Goal: Information Seeking & Learning: Learn about a topic

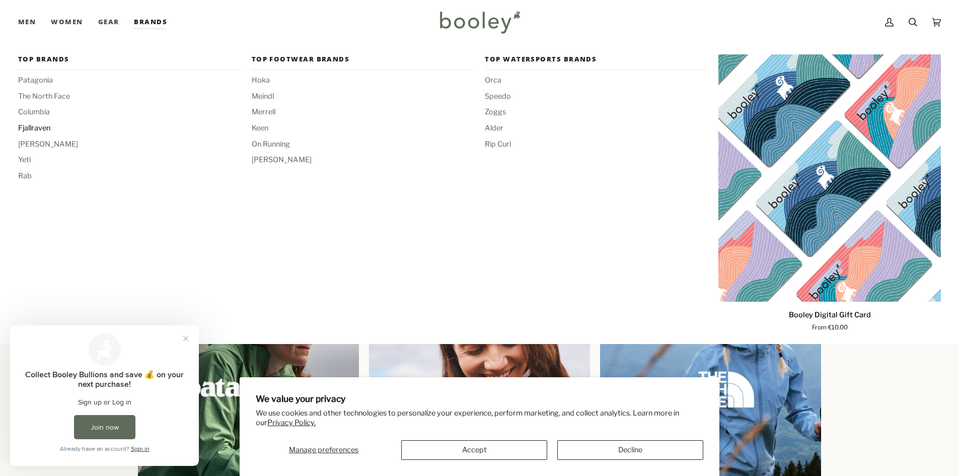
click at [37, 125] on span "Fjallraven" at bounding box center [129, 128] width 222 height 11
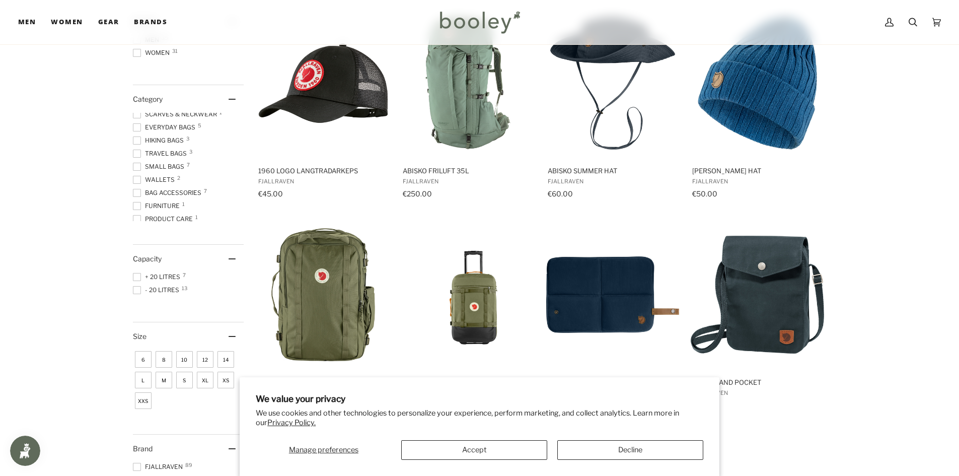
scroll to position [189, 0]
click at [135, 148] on span at bounding box center [137, 147] width 8 height 8
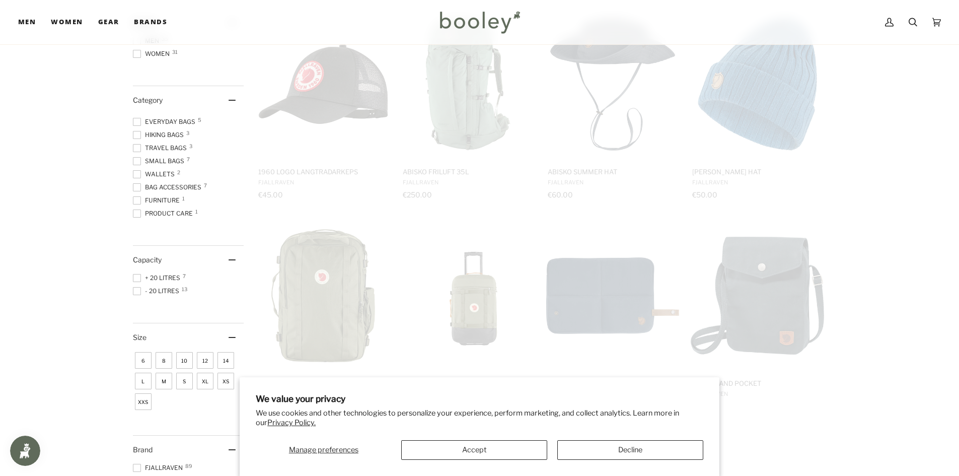
scroll to position [82, 0]
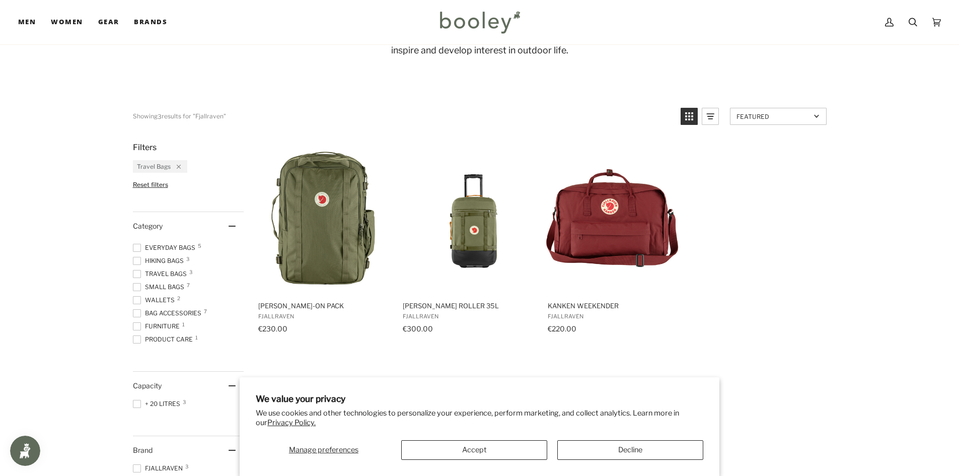
scroll to position [151, 0]
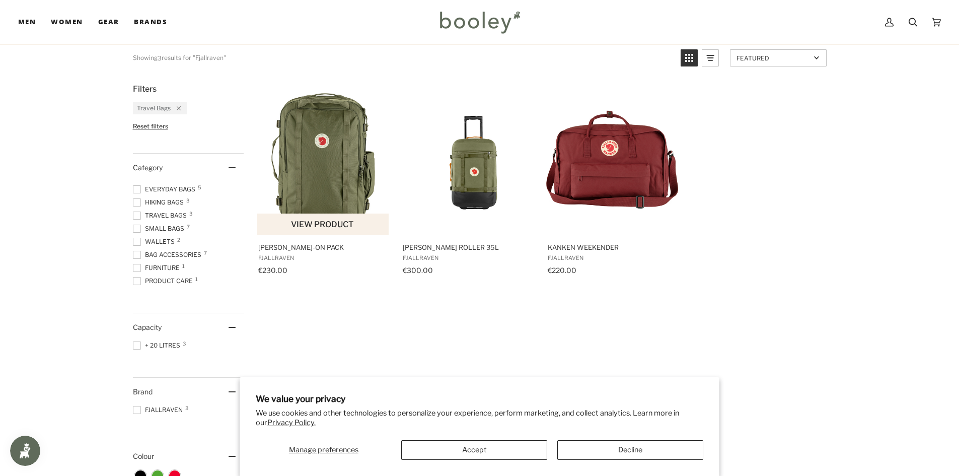
click at [311, 160] on img "Farden Carry-On Pack" at bounding box center [323, 159] width 133 height 133
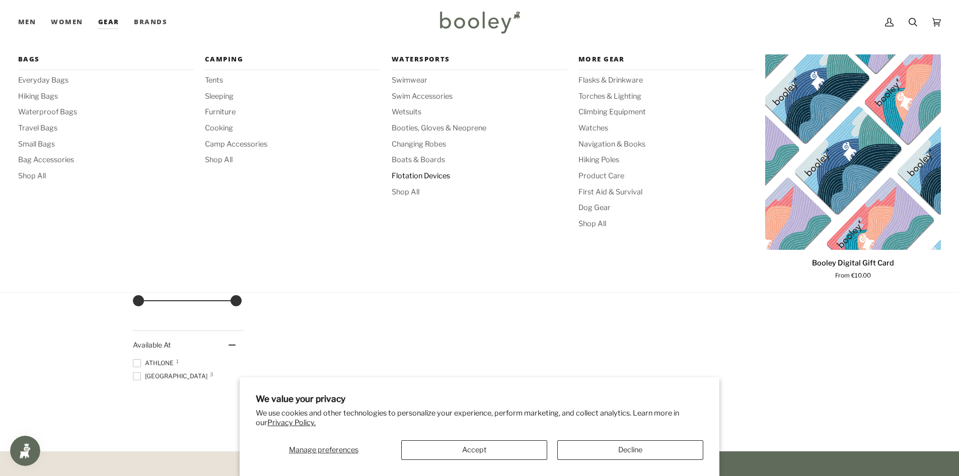
scroll to position [554, 0]
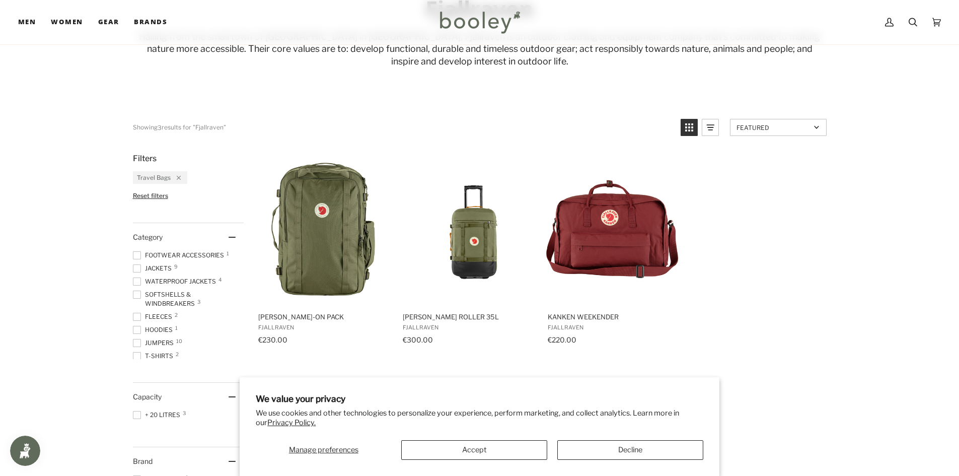
click at [137, 292] on span at bounding box center [137, 294] width 8 height 8
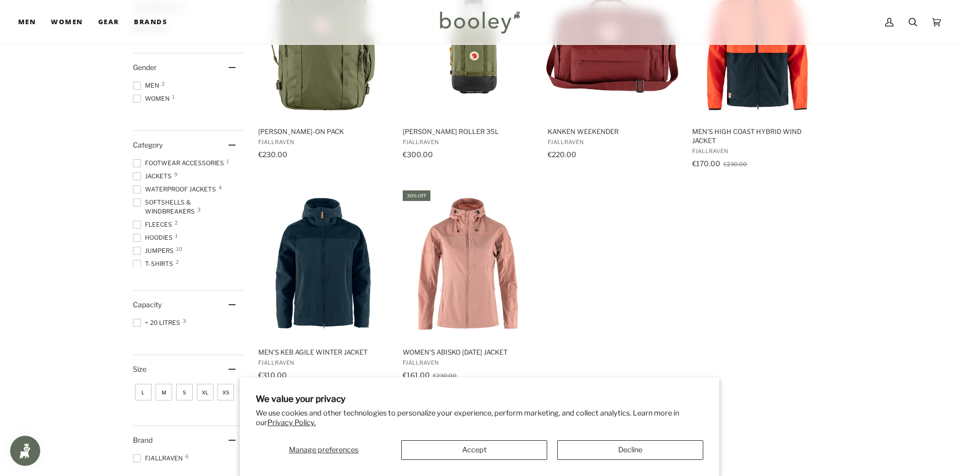
scroll to position [151, 0]
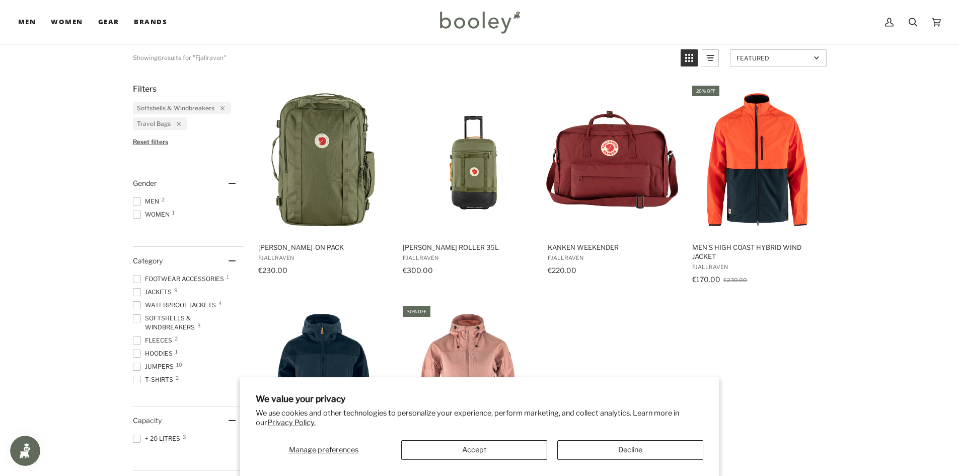
click at [139, 289] on span at bounding box center [137, 292] width 8 height 8
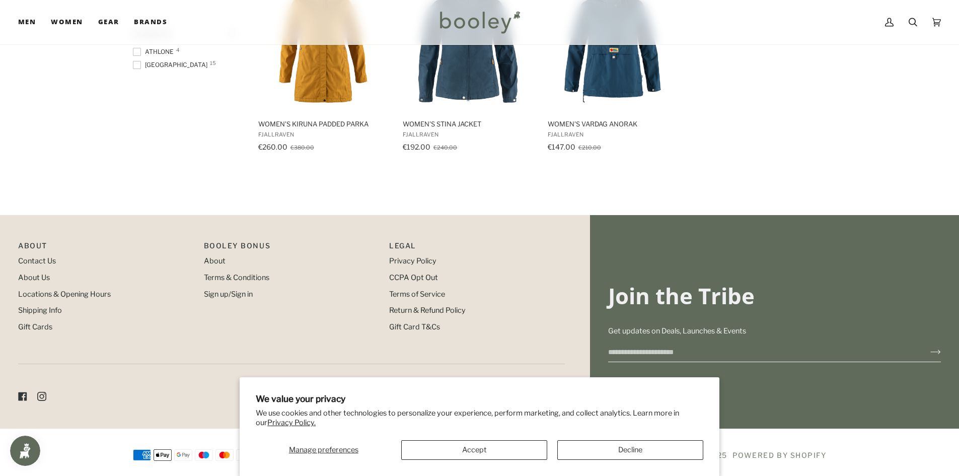
scroll to position [932, 0]
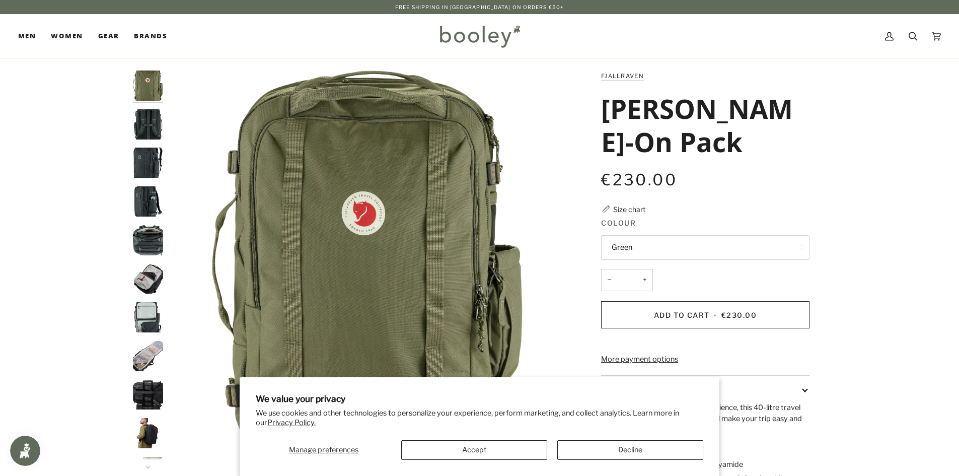
click at [140, 162] on img "Fjallraven Farden Carry-On Pack Coal Black - Booley Galway" at bounding box center [148, 162] width 30 height 30
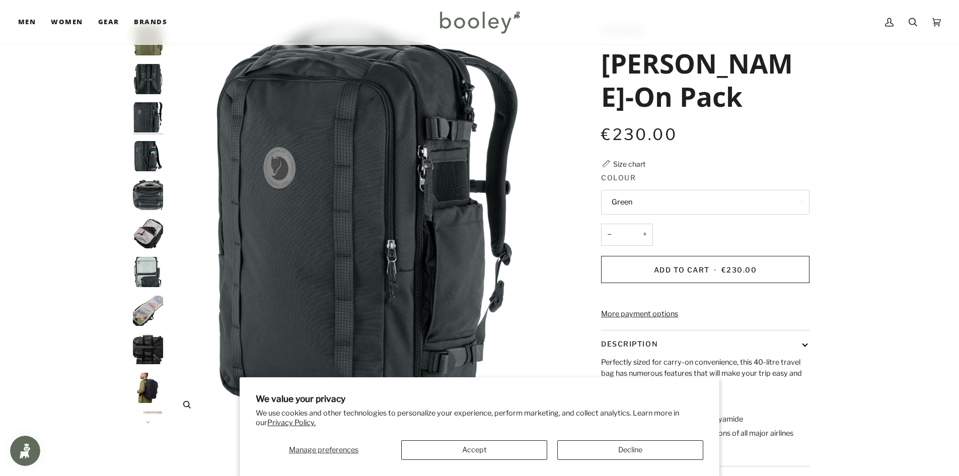
scroll to position [201, 0]
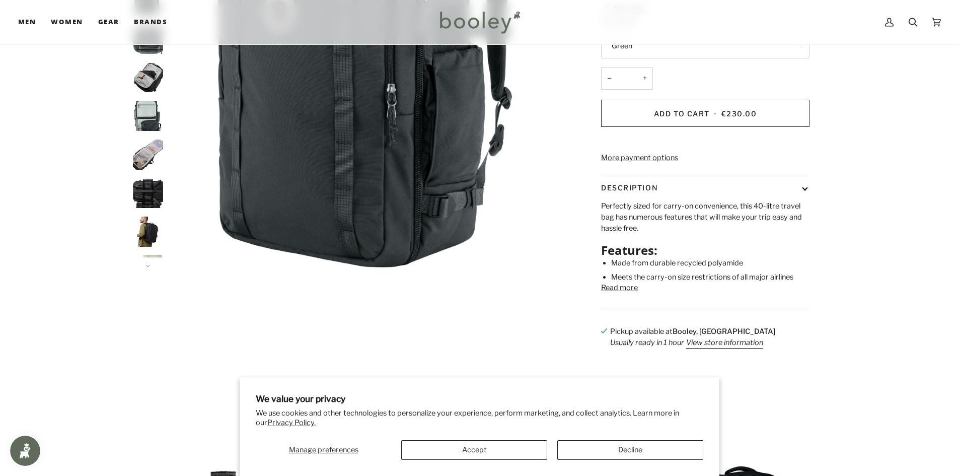
click at [147, 235] on img "Fjallraven Farden Carry-On Pack Coal Black - Booley Galway" at bounding box center [148, 231] width 30 height 30
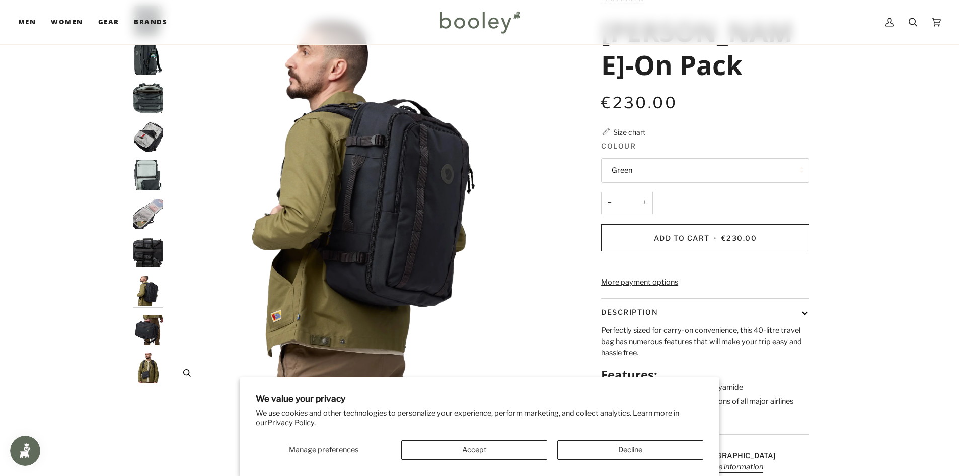
scroll to position [50, 0]
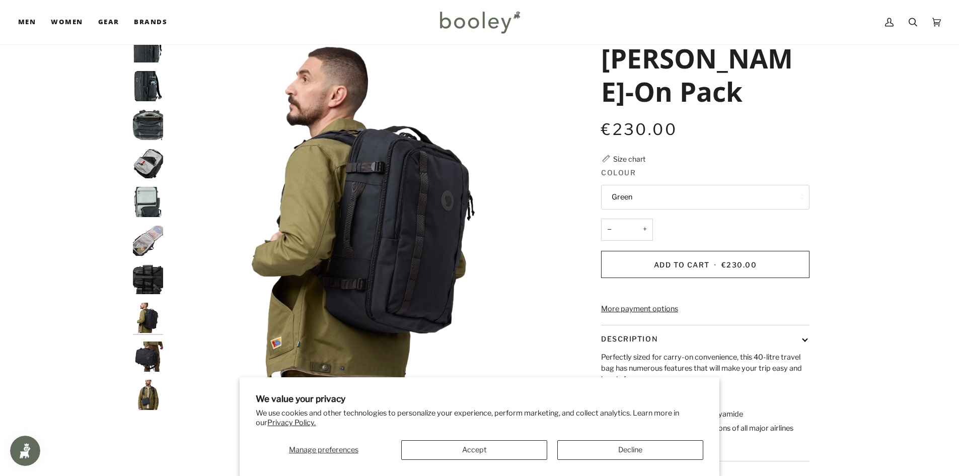
click at [141, 163] on img "Fjallraven Farden Carry-On Pack Coal Black - Booley Galway" at bounding box center [148, 163] width 30 height 30
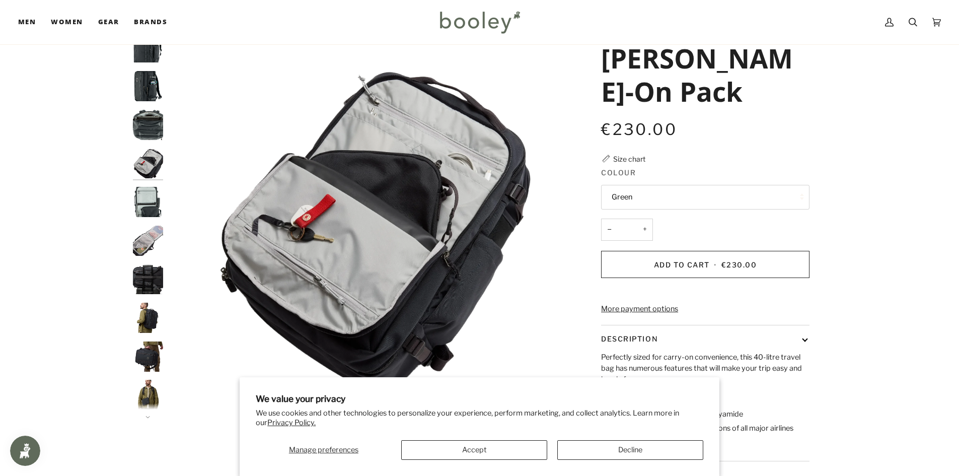
scroll to position [9, 0]
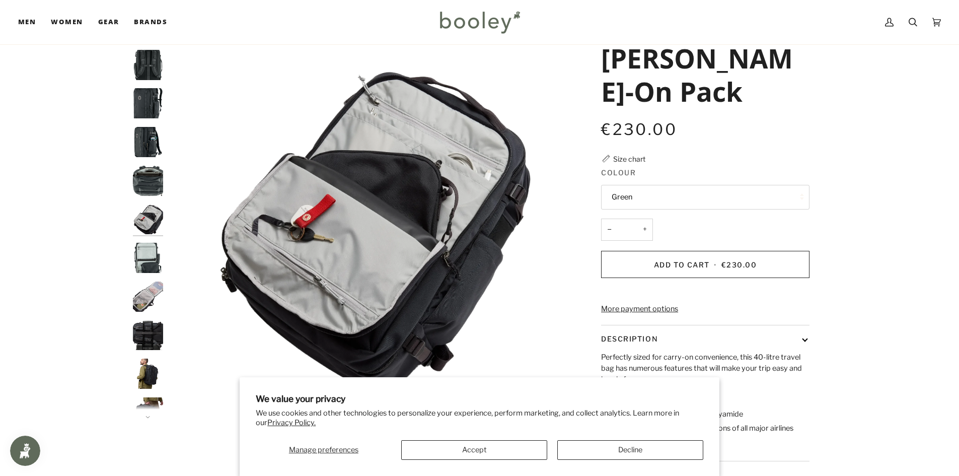
click at [152, 216] on img "Fjallraven Farden Carry-On Pack Coal Black - Booley Galway" at bounding box center [148, 219] width 30 height 30
click at [154, 297] on img "Fjallraven Farden Carry-On Pack Coal Black - Booley Galway" at bounding box center [148, 296] width 30 height 30
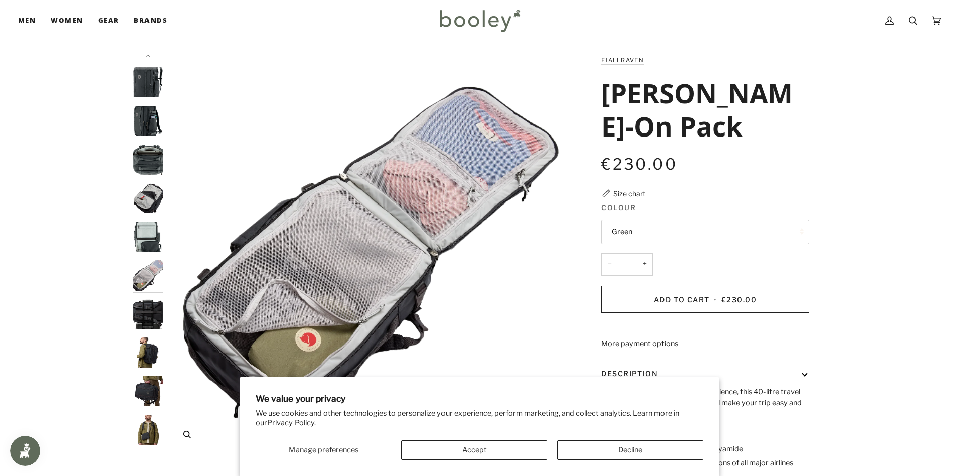
scroll to position [0, 0]
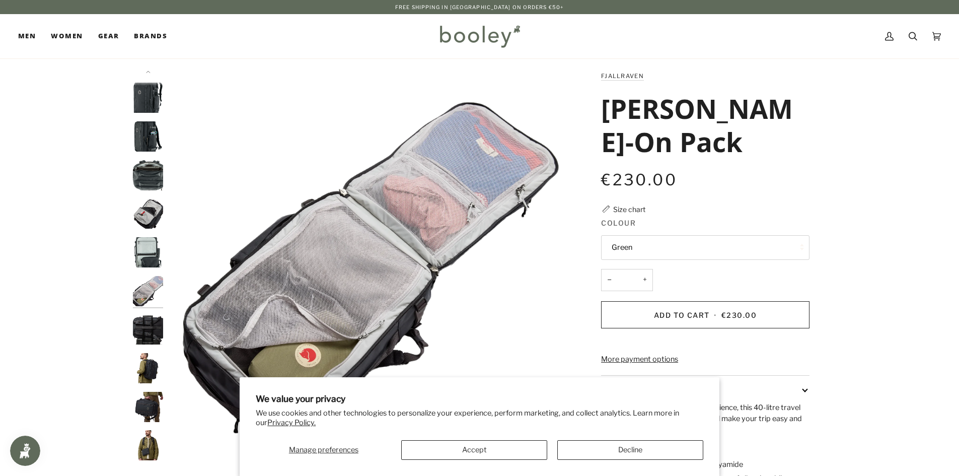
click at [143, 136] on img "Fjallraven Farden Carry-On Pack Coal Black - Booley Galway" at bounding box center [148, 136] width 30 height 30
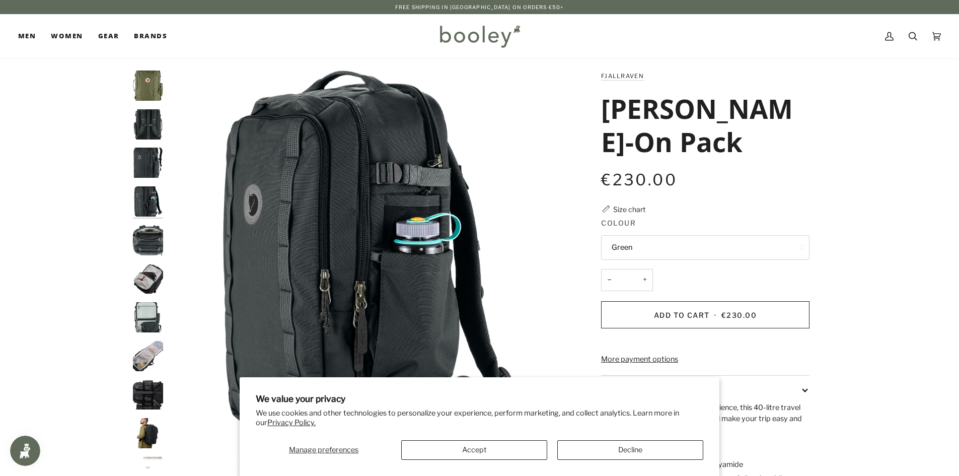
click at [148, 121] on img "Fjallraven Farden Carry-On Pack Coal Black - Booley Galway" at bounding box center [148, 124] width 30 height 30
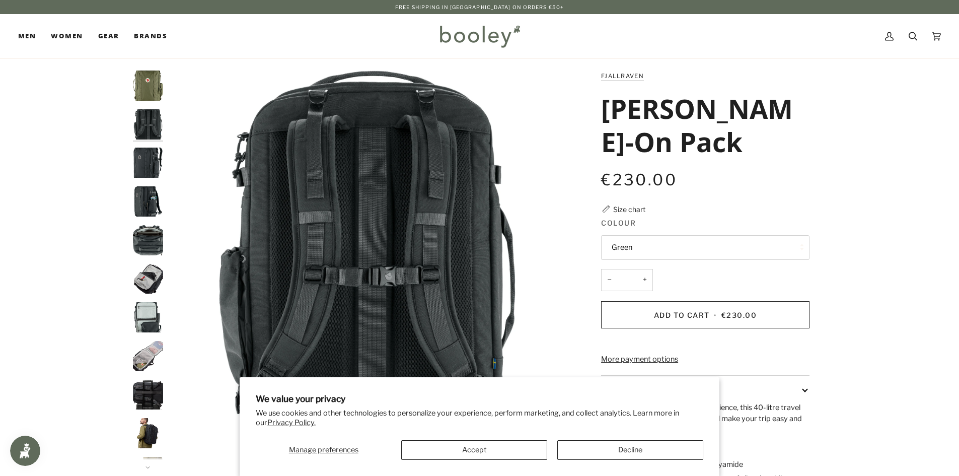
click at [143, 82] on img "Fjallraven Farden Carry-On Pack Green - Booley Galway" at bounding box center [148, 85] width 30 height 30
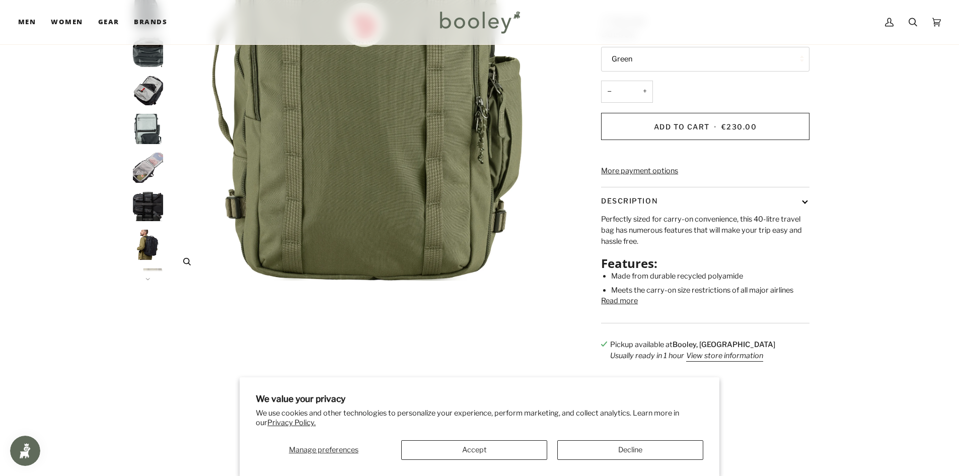
scroll to position [201, 0]
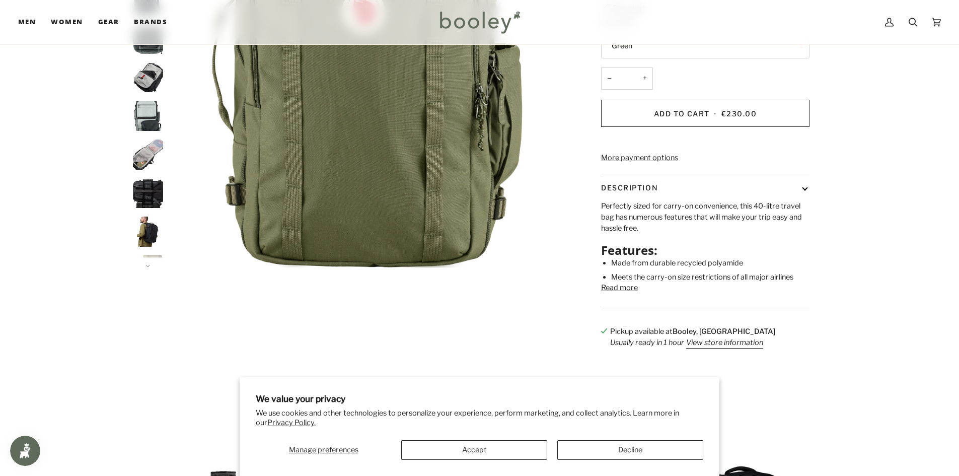
click at [149, 153] on img "Fjallraven Farden Carry-On Pack Coal Black - Booley Galway" at bounding box center [148, 154] width 30 height 30
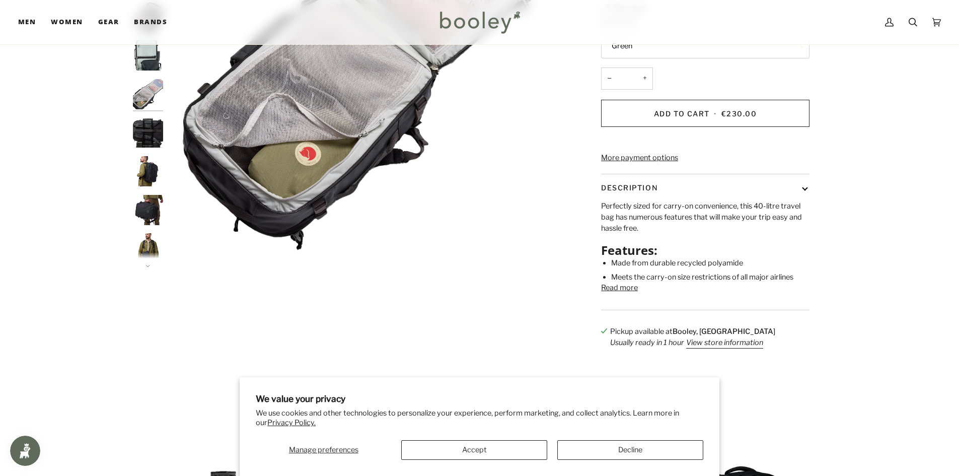
scroll to position [65, 0]
click at [149, 244] on img "Fjallraven Farden Carry-On Pack Coal Black - Booley Galway" at bounding box center [148, 244] width 30 height 30
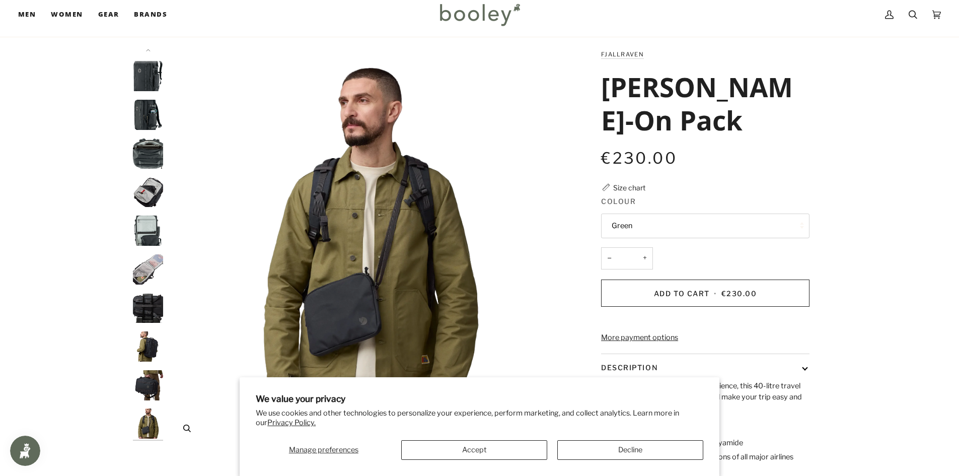
scroll to position [0, 0]
